Goal: Transaction & Acquisition: Purchase product/service

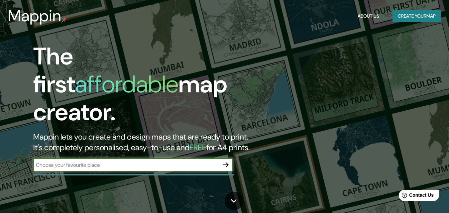
click at [226, 161] on icon "button" at bounding box center [226, 165] width 8 height 8
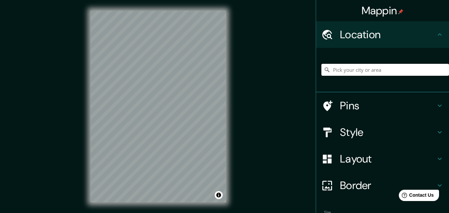
click at [329, 71] on input "Pick your city or area" at bounding box center [385, 70] width 128 height 12
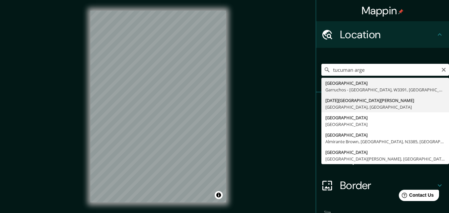
type input "[DATE][GEOGRAPHIC_DATA][PERSON_NAME], [GEOGRAPHIC_DATA], [GEOGRAPHIC_DATA]"
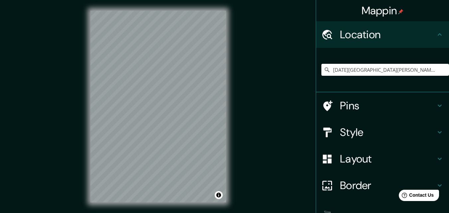
click at [386, 105] on h4 "Pins" at bounding box center [388, 105] width 96 height 13
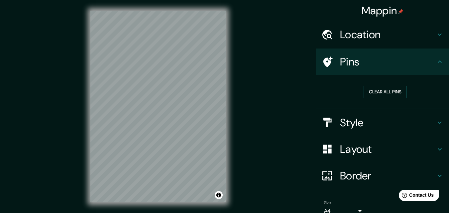
click at [426, 64] on h4 "Pins" at bounding box center [388, 61] width 96 height 13
click at [417, 117] on h4 "Style" at bounding box center [388, 122] width 96 height 13
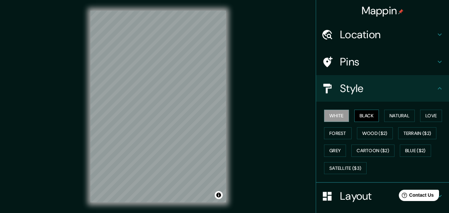
click at [361, 115] on button "Black" at bounding box center [366, 116] width 25 height 12
click at [172, 7] on div "© Mapbox © OpenStreetMap Improve this map" at bounding box center [158, 106] width 157 height 213
click at [400, 118] on button "Natural" at bounding box center [399, 116] width 31 height 12
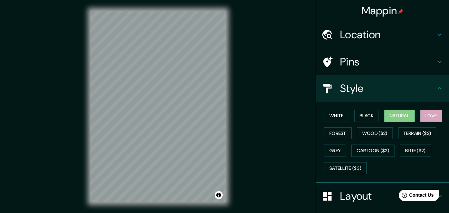
click at [424, 117] on button "Love" at bounding box center [431, 116] width 22 height 12
click at [356, 118] on button "Black" at bounding box center [366, 116] width 25 height 12
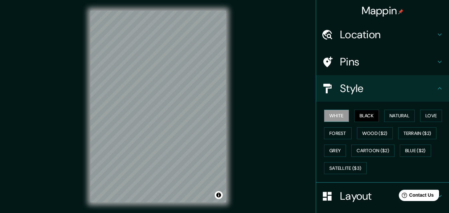
click at [331, 117] on button "White" at bounding box center [336, 116] width 25 height 12
click at [329, 150] on button "Grey" at bounding box center [335, 151] width 22 height 12
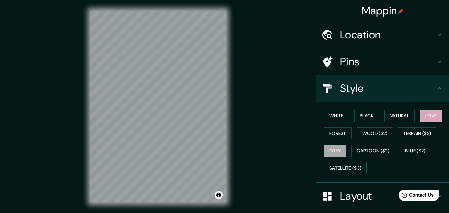
click at [423, 117] on button "Love" at bounding box center [431, 116] width 22 height 12
click at [401, 119] on button "Natural" at bounding box center [399, 116] width 31 height 12
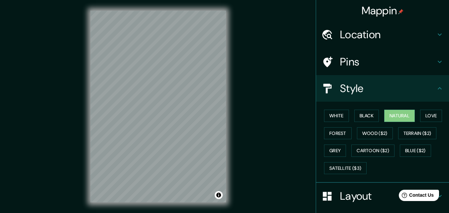
click at [368, 62] on h4 "Pins" at bounding box center [388, 61] width 96 height 13
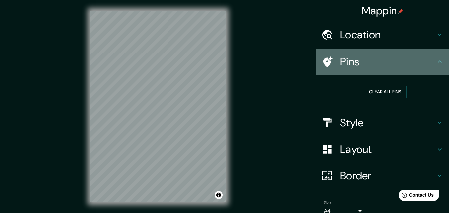
click at [380, 62] on h4 "Pins" at bounding box center [388, 61] width 96 height 13
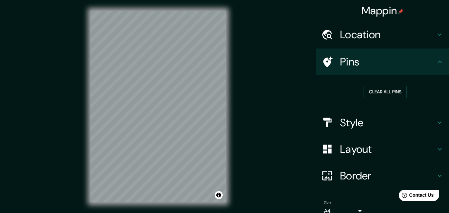
click at [379, 39] on h4 "Location" at bounding box center [388, 34] width 96 height 13
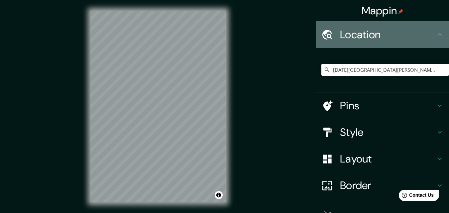
click at [379, 39] on h4 "Location" at bounding box center [388, 34] width 96 height 13
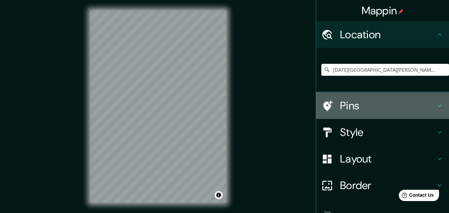
click at [382, 109] on h4 "Pins" at bounding box center [388, 105] width 96 height 13
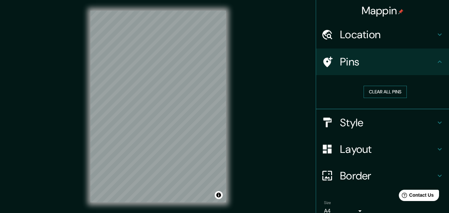
click at [368, 93] on button "Clear all pins" at bounding box center [385, 92] width 43 height 12
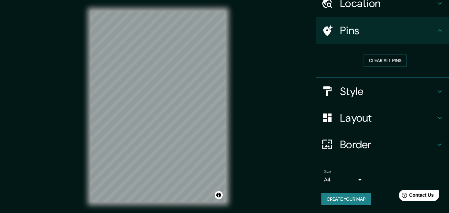
scroll to position [11, 0]
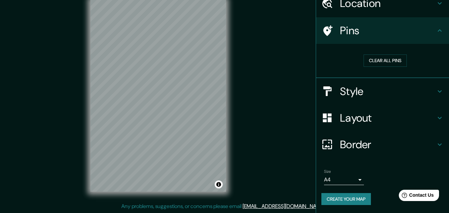
click at [362, 140] on h4 "Border" at bounding box center [388, 144] width 96 height 13
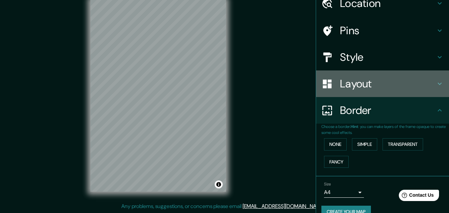
click at [355, 82] on h4 "Layout" at bounding box center [388, 83] width 96 height 13
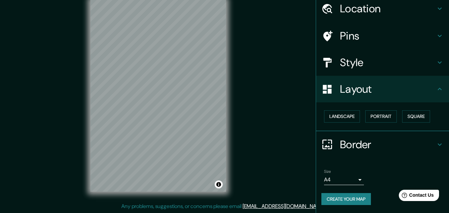
scroll to position [26, 0]
click at [347, 115] on button "Landscape" at bounding box center [342, 116] width 36 height 12
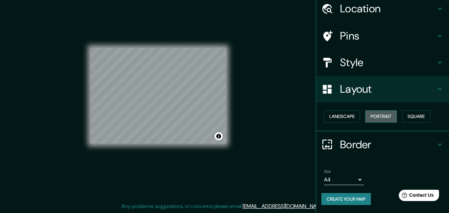
click at [373, 118] on button "Portrait" at bounding box center [381, 116] width 32 height 12
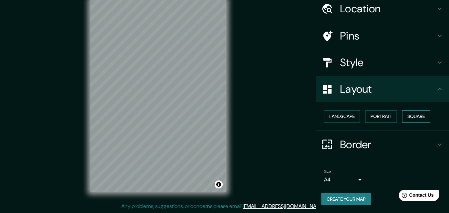
click at [413, 117] on button "Square" at bounding box center [416, 116] width 28 height 12
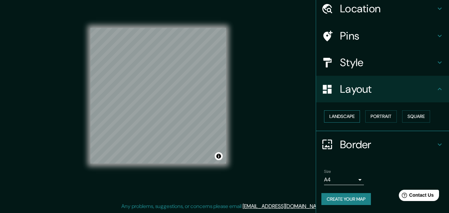
click at [346, 118] on button "Landscape" at bounding box center [342, 116] width 36 height 12
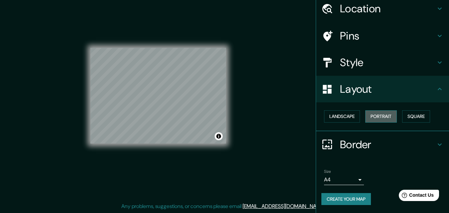
click at [379, 118] on button "Portrait" at bounding box center [381, 116] width 32 height 12
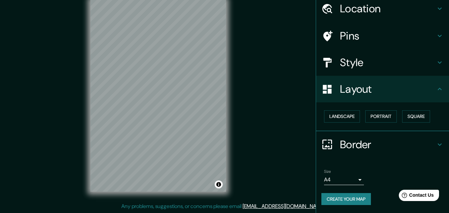
click at [349, 143] on h4 "Border" at bounding box center [388, 144] width 96 height 13
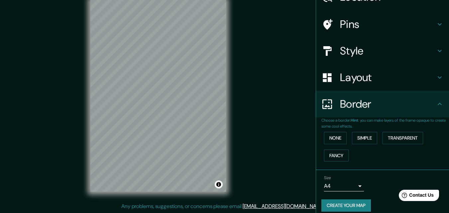
scroll to position [44, 0]
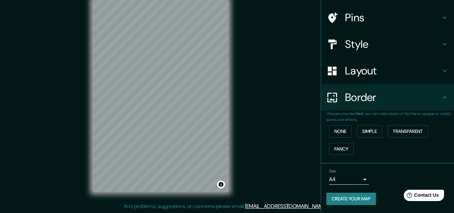
click at [354, 180] on body "Mappin Location [DATE][GEOGRAPHIC_DATA][PERSON_NAME], [GEOGRAPHIC_DATA], [GEOGR…" at bounding box center [227, 95] width 454 height 213
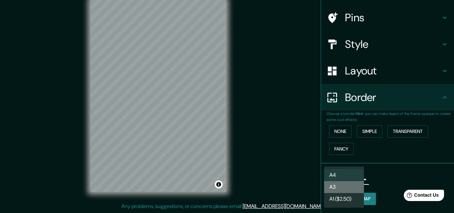
click at [342, 189] on li "A3" at bounding box center [344, 187] width 40 height 12
type input "a4"
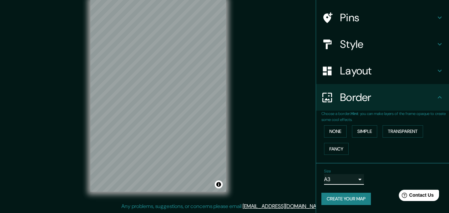
scroll to position [0, 0]
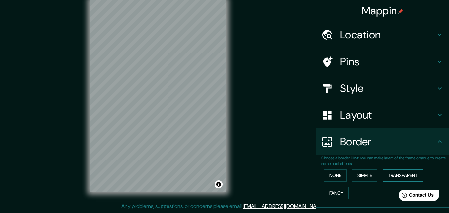
click at [396, 175] on button "Transparent" at bounding box center [403, 175] width 41 height 12
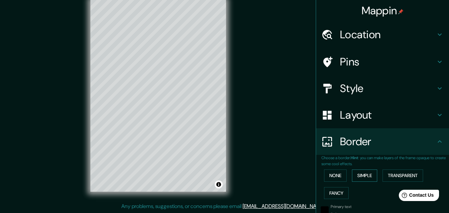
click at [363, 177] on button "Simple" at bounding box center [364, 175] width 25 height 12
click at [334, 177] on button "None" at bounding box center [335, 175] width 23 height 12
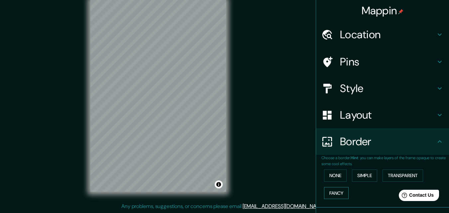
click at [330, 191] on button "Fancy" at bounding box center [336, 193] width 25 height 12
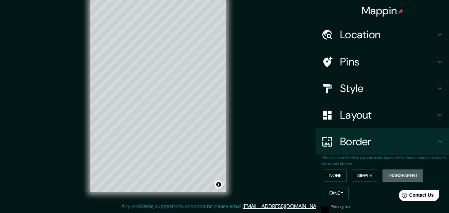
click at [392, 174] on button "Transparent" at bounding box center [403, 175] width 41 height 12
click at [336, 171] on button "None" at bounding box center [335, 175] width 23 height 12
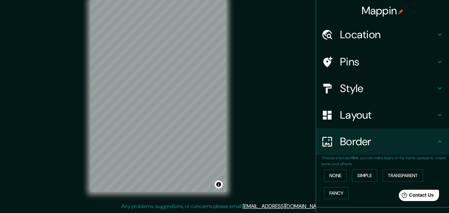
click at [382, 116] on h4 "Layout" at bounding box center [388, 114] width 96 height 13
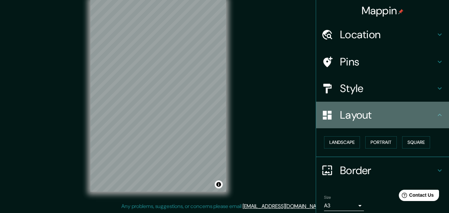
click at [382, 116] on h4 "Layout" at bounding box center [388, 114] width 96 height 13
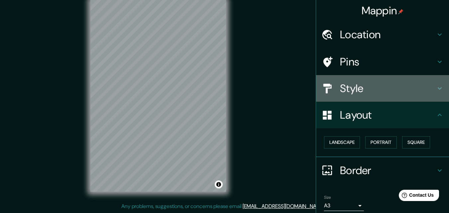
click at [372, 91] on h4 "Style" at bounding box center [388, 88] width 96 height 13
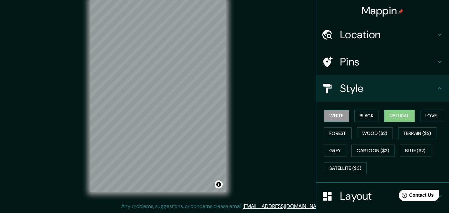
click at [336, 114] on button "White" at bounding box center [336, 116] width 25 height 12
click at [366, 112] on button "Black" at bounding box center [366, 116] width 25 height 12
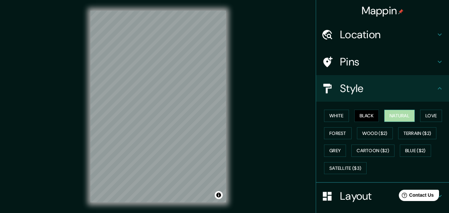
click at [386, 117] on button "Natural" at bounding box center [399, 116] width 31 height 12
click at [414, 116] on div "White Black Natural Love Forest Wood ($2) Terrain ($2) Grey Cartoon ($2) Blue (…" at bounding box center [385, 142] width 128 height 70
click at [426, 116] on button "Love" at bounding box center [431, 116] width 22 height 12
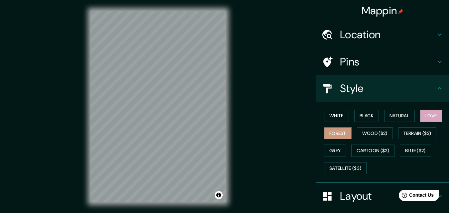
click at [340, 134] on button "Forest" at bounding box center [338, 133] width 28 height 12
click at [330, 152] on button "Grey" at bounding box center [335, 151] width 22 height 12
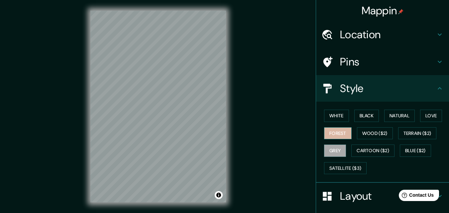
click at [332, 133] on button "Forest" at bounding box center [338, 133] width 28 height 12
click at [326, 149] on button "Grey" at bounding box center [335, 151] width 22 height 12
click at [415, 151] on button "Blue ($2)" at bounding box center [415, 151] width 31 height 12
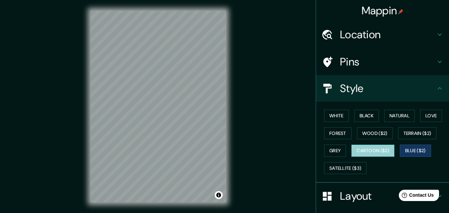
click at [378, 151] on button "Cartoon ($2)" at bounding box center [372, 151] width 43 height 12
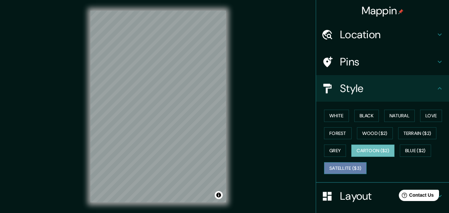
click at [349, 168] on button "Satellite ($3)" at bounding box center [345, 168] width 43 height 12
click at [361, 150] on button "Cartoon ($2)" at bounding box center [372, 151] width 43 height 12
click at [347, 170] on button "Satellite ($3)" at bounding box center [345, 168] width 43 height 12
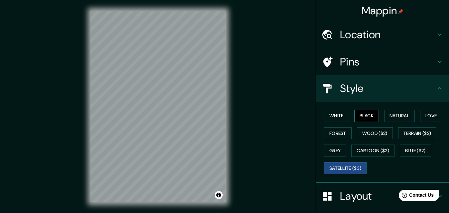
click at [369, 118] on button "Black" at bounding box center [366, 116] width 25 height 12
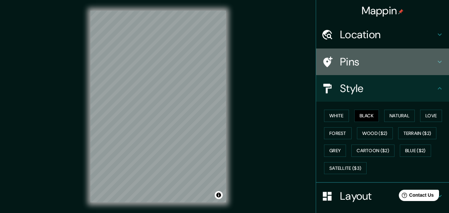
click at [376, 60] on h4 "Pins" at bounding box center [388, 61] width 96 height 13
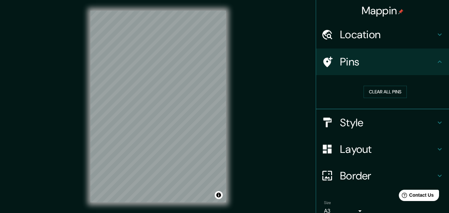
click at [376, 60] on h4 "Pins" at bounding box center [388, 61] width 96 height 13
click at [370, 117] on h4 "Style" at bounding box center [388, 122] width 96 height 13
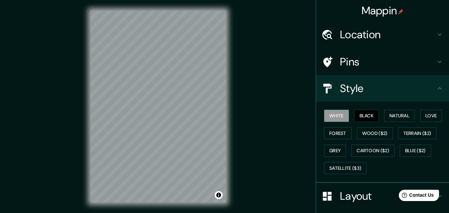
click at [331, 118] on button "White" at bounding box center [336, 116] width 25 height 12
click at [388, 115] on button "Natural" at bounding box center [399, 116] width 31 height 12
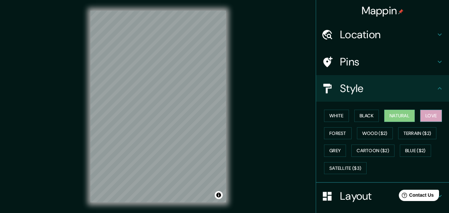
click at [422, 115] on button "Love" at bounding box center [431, 116] width 22 height 12
click at [402, 118] on button "Natural" at bounding box center [399, 116] width 31 height 12
click at [335, 133] on button "Forest" at bounding box center [338, 133] width 28 height 12
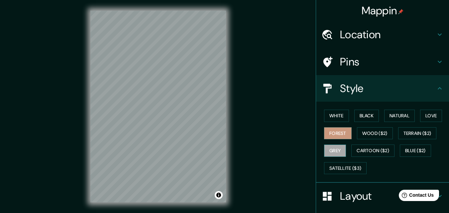
click at [333, 149] on button "Grey" at bounding box center [335, 151] width 22 height 12
click at [360, 116] on button "Black" at bounding box center [366, 116] width 25 height 12
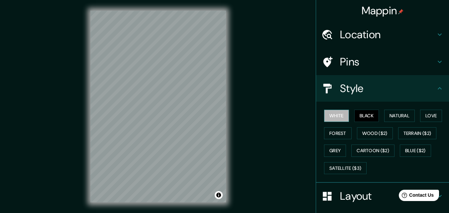
click at [328, 112] on button "White" at bounding box center [336, 116] width 25 height 12
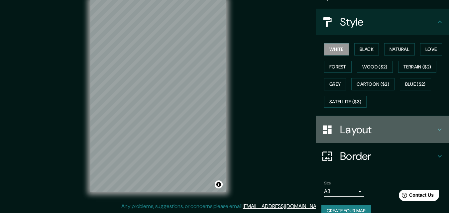
click at [384, 132] on h4 "Layout" at bounding box center [388, 129] width 96 height 13
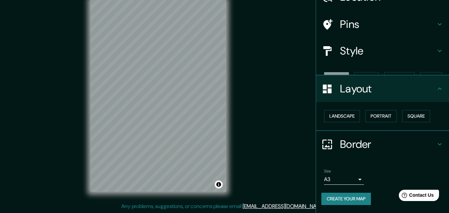
scroll to position [26, 0]
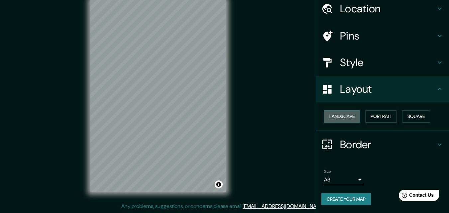
click at [349, 116] on button "Landscape" at bounding box center [342, 116] width 36 height 12
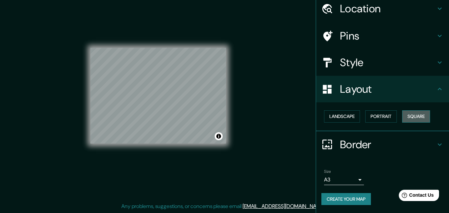
click at [417, 117] on button "Square" at bounding box center [416, 116] width 28 height 12
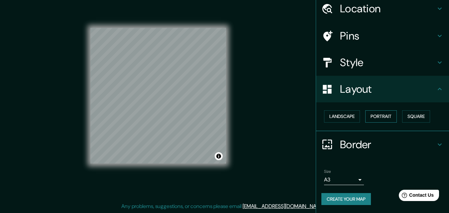
click at [372, 116] on button "Portrait" at bounding box center [381, 116] width 32 height 12
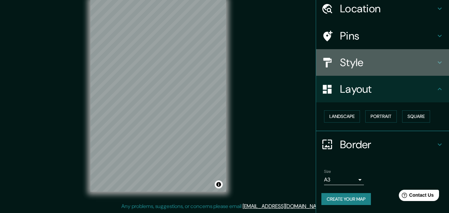
click at [413, 65] on h4 "Style" at bounding box center [388, 62] width 96 height 13
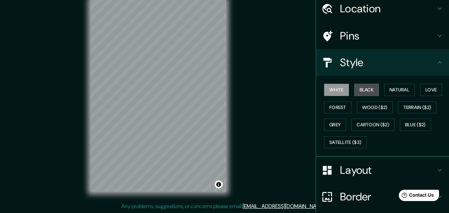
click at [357, 91] on button "Black" at bounding box center [366, 90] width 25 height 12
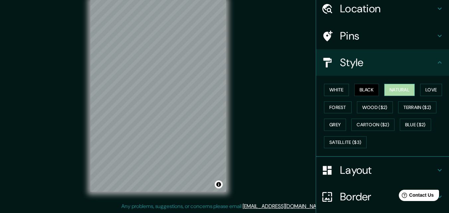
click at [390, 86] on button "Natural" at bounding box center [399, 90] width 31 height 12
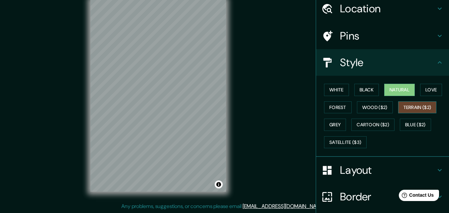
click at [409, 112] on button "Terrain ($2)" at bounding box center [417, 107] width 39 height 12
click at [402, 128] on button "Blue ($2)" at bounding box center [415, 125] width 31 height 12
click at [429, 104] on button "Terrain ($2)" at bounding box center [417, 107] width 39 height 12
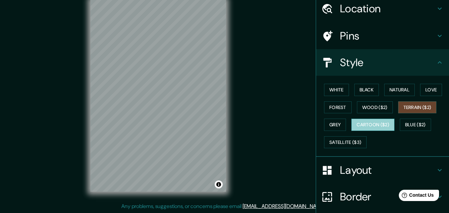
click at [370, 123] on button "Cartoon ($2)" at bounding box center [372, 125] width 43 height 12
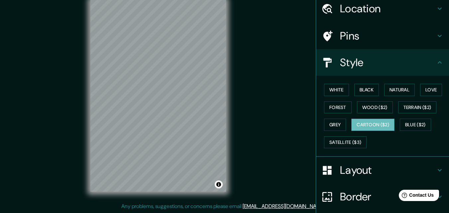
drag, startPoint x: 335, startPoint y: 125, endPoint x: 355, endPoint y: 125, distance: 20.3
click at [336, 125] on button "Grey" at bounding box center [335, 125] width 22 height 12
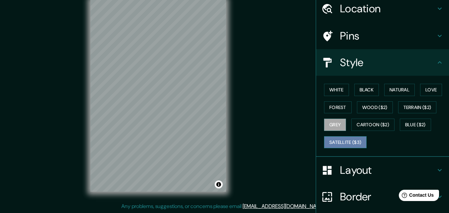
click at [347, 143] on button "Satellite ($3)" at bounding box center [345, 142] width 43 height 12
click at [334, 123] on button "Grey" at bounding box center [335, 125] width 22 height 12
click at [332, 91] on button "White" at bounding box center [336, 90] width 25 height 12
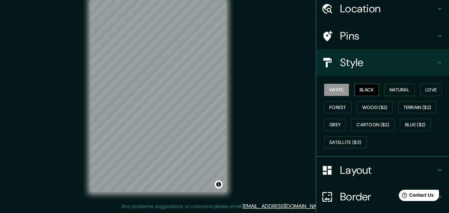
click at [360, 88] on button "Black" at bounding box center [366, 90] width 25 height 12
